Goal: Navigation & Orientation: Find specific page/section

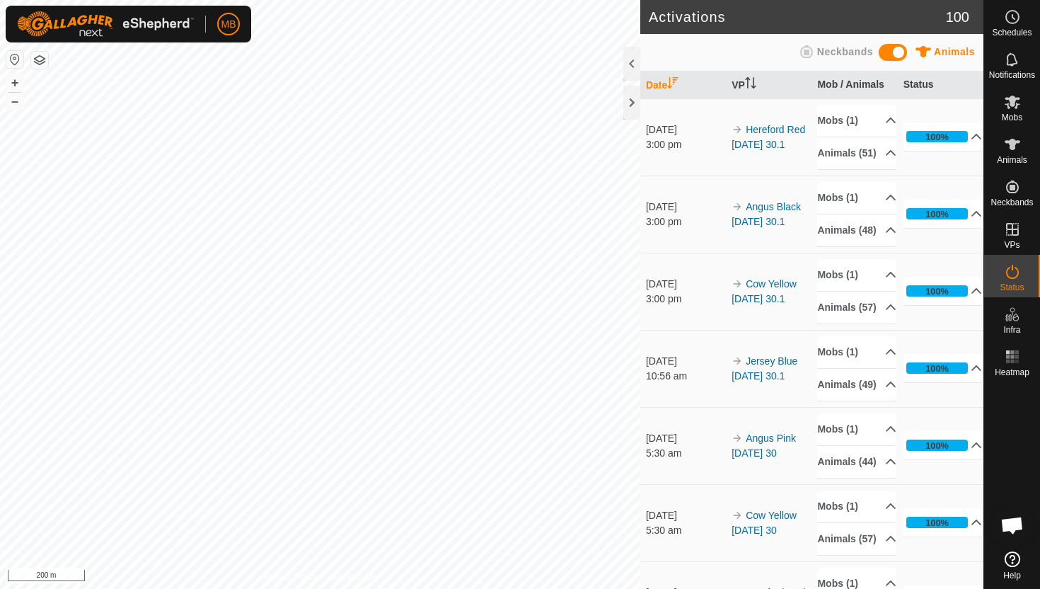
scroll to position [458, 0]
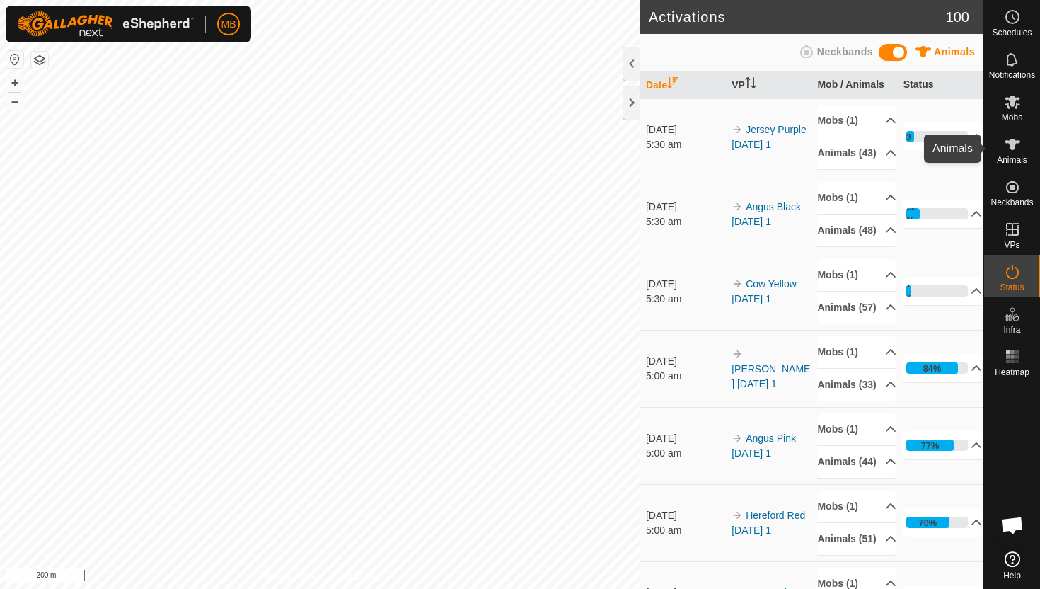
click at [1014, 145] on icon at bounding box center [1013, 144] width 16 height 11
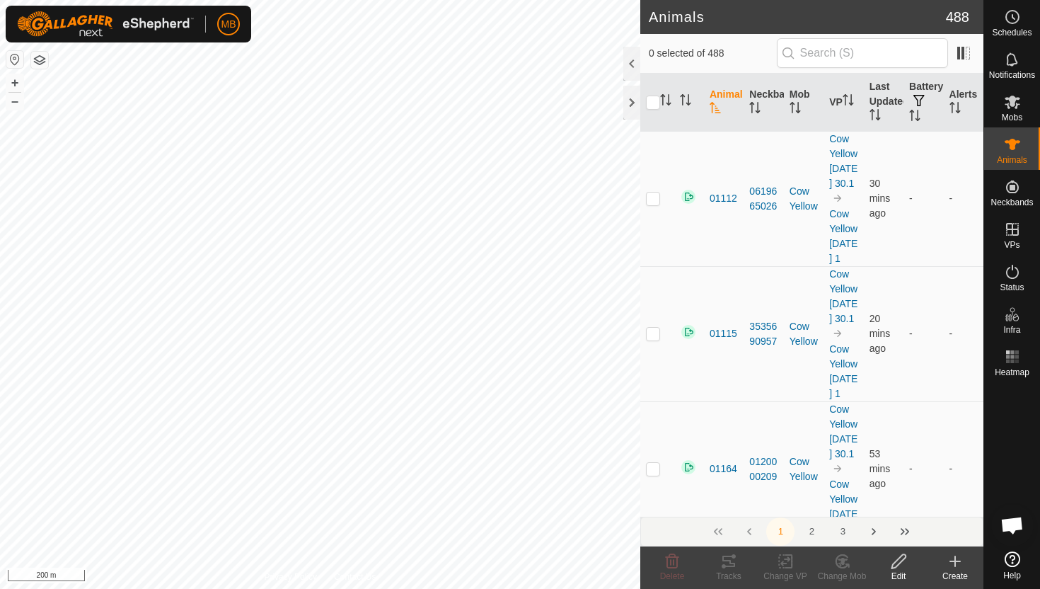
click at [633, 64] on div at bounding box center [632, 64] width 17 height 34
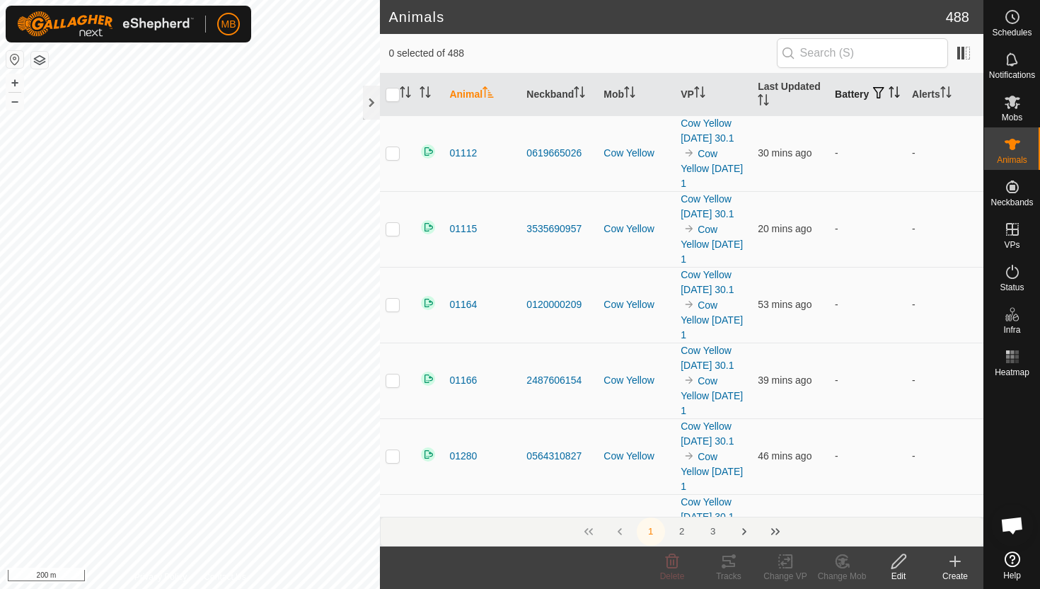
click at [889, 98] on icon "Activate to sort" at bounding box center [894, 91] width 11 height 11
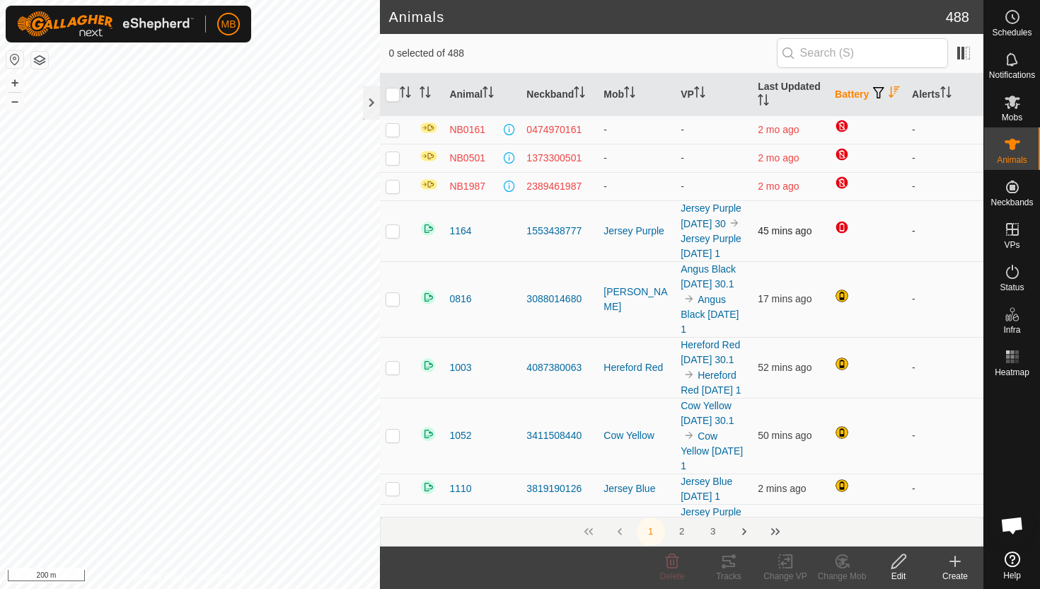
click at [394, 236] on p-checkbox at bounding box center [393, 230] width 14 height 11
checkbox input "false"
click at [372, 98] on div at bounding box center [371, 103] width 17 height 34
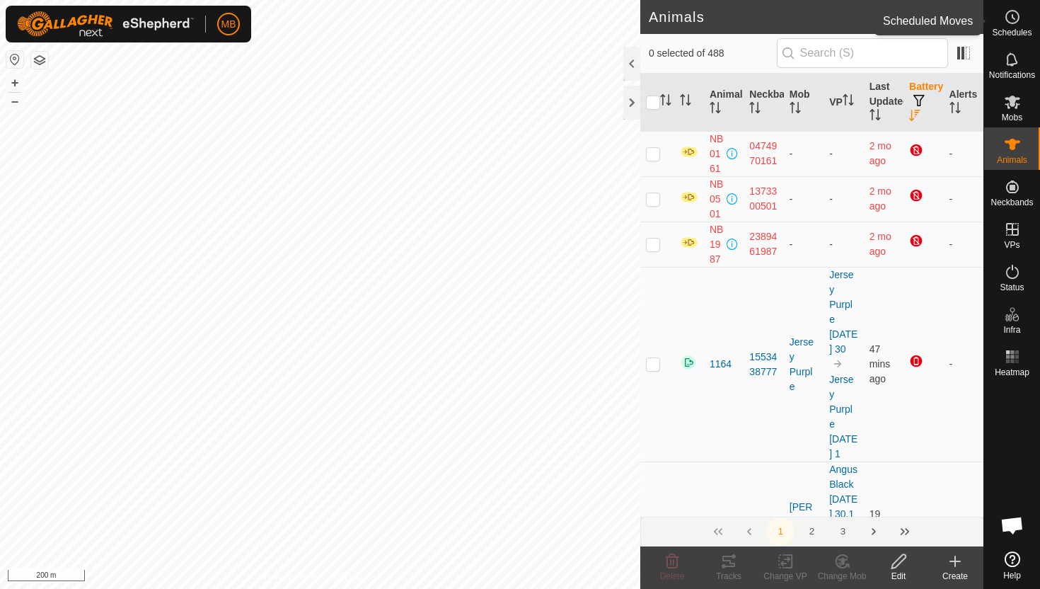
click at [1016, 18] on icon at bounding box center [1012, 16] width 17 height 17
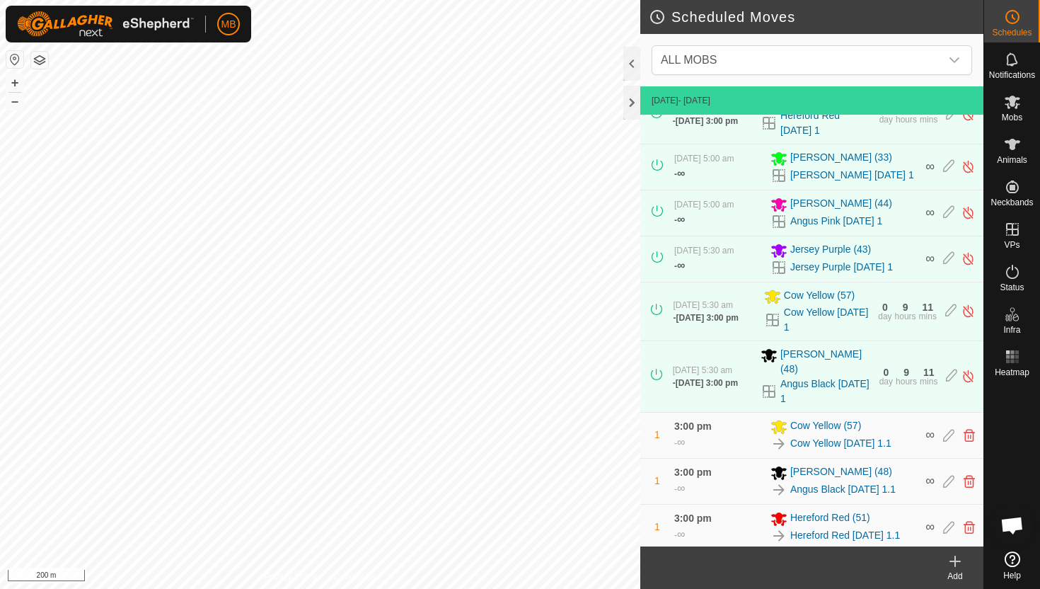
scroll to position [243, 0]
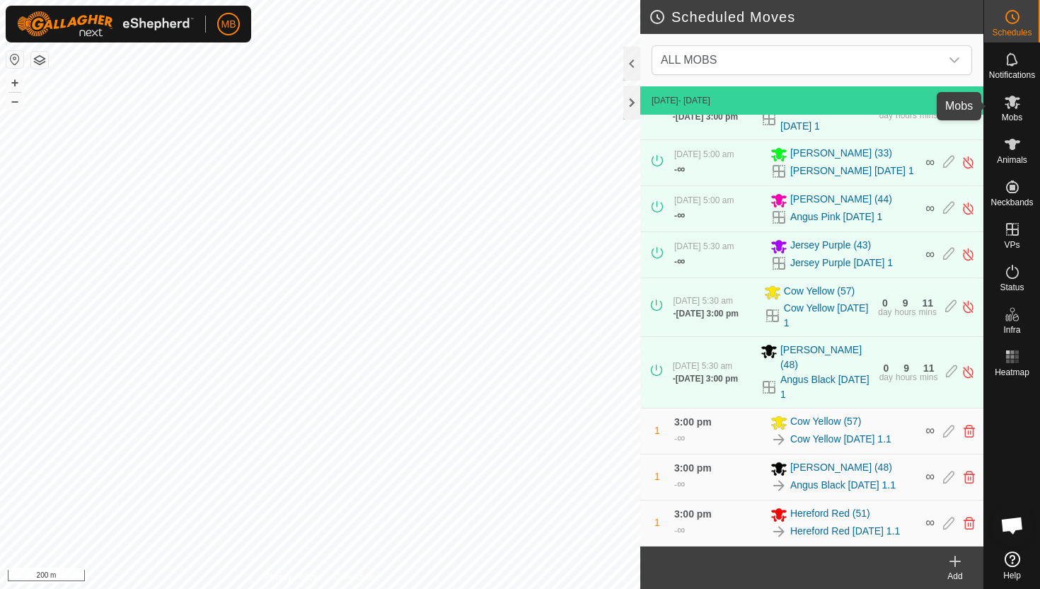
click at [1015, 102] on icon at bounding box center [1012, 101] width 17 height 17
